Goal: Task Accomplishment & Management: Use online tool/utility

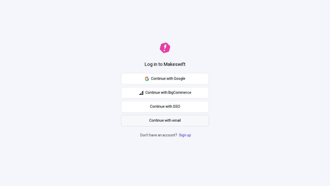
click at [165, 120] on span "Continue with email" at bounding box center [164, 121] width 31 height 6
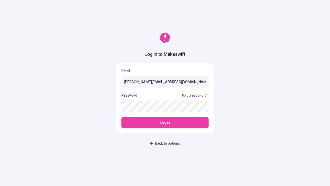
type input "[PERSON_NAME][EMAIL_ADDRESS][DOMAIN_NAME]"
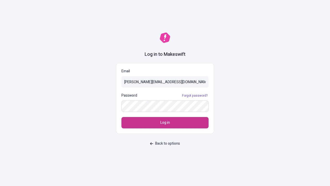
click at [165, 122] on span "Log in" at bounding box center [165, 123] width 10 height 6
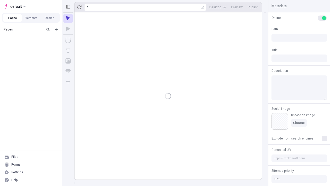
type input "/deep-link-tenuis"
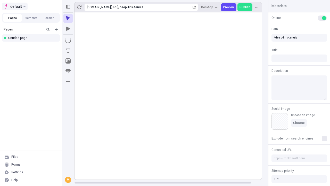
click at [14, 6] on span "default" at bounding box center [16, 6] width 12 height 6
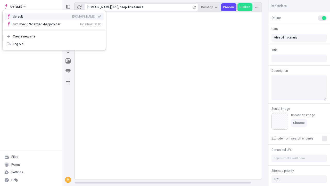
click at [54, 36] on div "Create new site" at bounding box center [57, 36] width 89 height 4
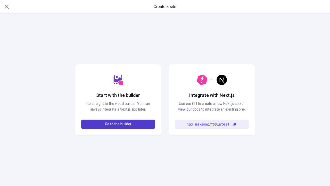
click at [118, 124] on span "Go to the builder" at bounding box center [118, 124] width 27 height 6
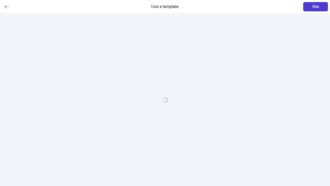
click at [316, 7] on span "Skip" at bounding box center [315, 7] width 7 height 6
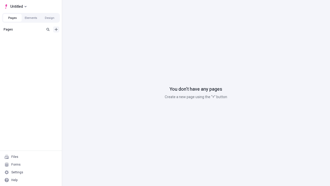
click at [56, 29] on icon "Add new" at bounding box center [56, 29] width 3 height 3
click at [32, 46] on div "Blank page" at bounding box center [33, 47] width 50 height 8
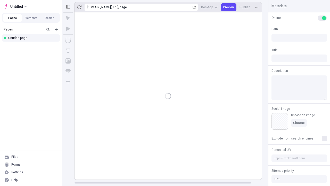
type input "/page"
click at [68, 40] on icon "Box" at bounding box center [67, 40] width 5 height 5
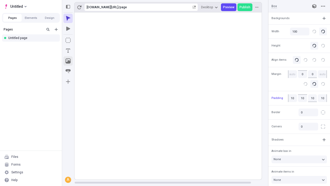
click at [68, 61] on icon "Image" at bounding box center [67, 60] width 5 height 5
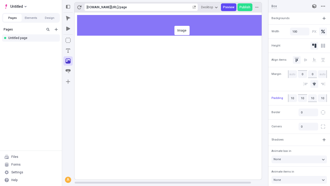
click at [173, 25] on div "Image" at bounding box center [165, 93] width 330 height 186
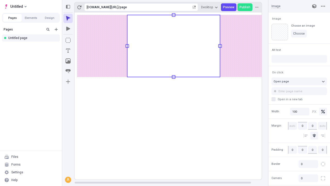
click at [68, 51] on icon "Text" at bounding box center [68, 50] width 4 height 4
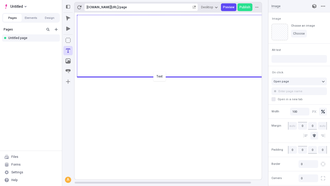
click at [173, 76] on div "Text" at bounding box center [165, 93] width 330 height 186
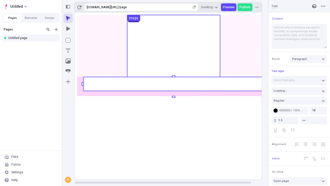
click at [173, 84] on rect at bounding box center [173, 84] width 180 height 14
click at [173, 84] on rect at bounding box center [174, 95] width 198 height 167
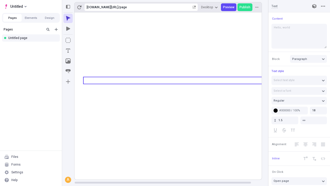
type textarea "Hello, world!"
click at [68, 61] on icon "Image" at bounding box center [67, 60] width 5 height 5
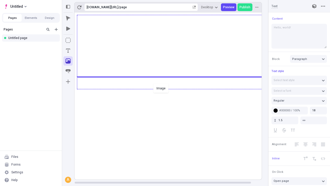
click at [173, 88] on div "Image" at bounding box center [165, 93] width 330 height 186
